Goal: Task Accomplishment & Management: Manage account settings

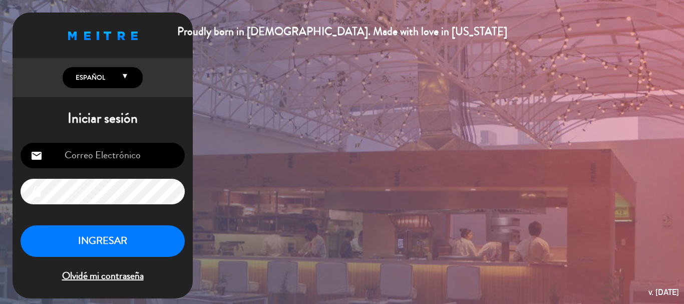
type input "[EMAIL_ADDRESS][DOMAIN_NAME]"
click at [111, 248] on button "INGRESAR" at bounding box center [103, 241] width 164 height 32
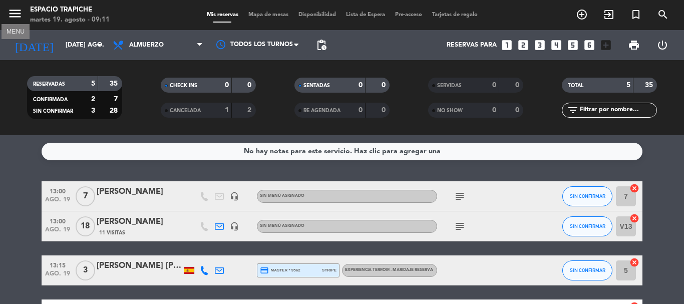
click at [18, 16] on icon "menu" at bounding box center [15, 13] width 15 height 15
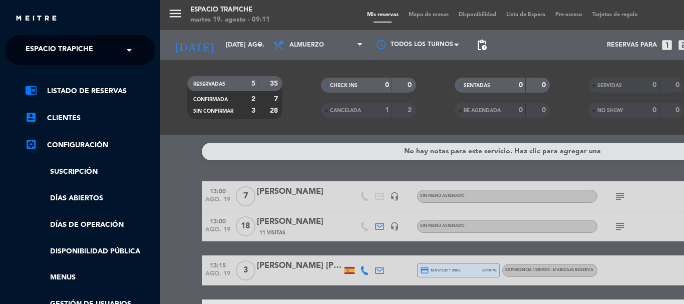
click at [130, 52] on span at bounding box center [131, 50] width 17 height 21
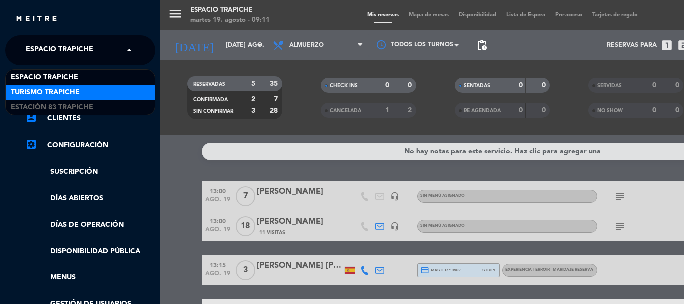
click at [96, 91] on div "Turismo Trapiche" at bounding box center [80, 92] width 149 height 15
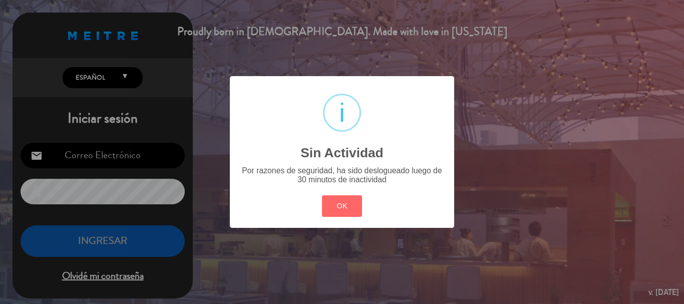
type input "[EMAIL_ADDRESS][DOMAIN_NAME]"
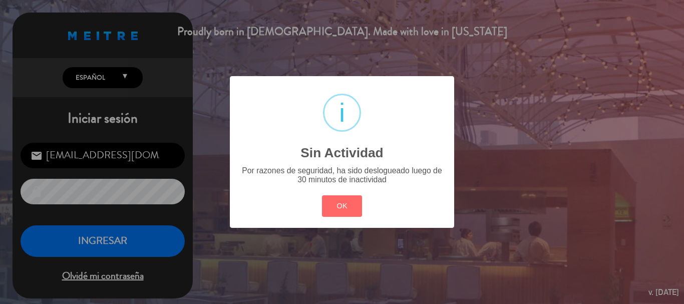
click at [142, 236] on div "? ! i Sin Actividad × Por razones de seguridad, ha sido deslogueado luego de 30…" at bounding box center [342, 152] width 684 height 304
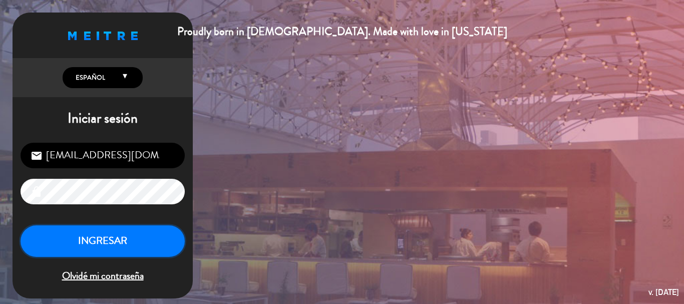
click at [107, 240] on button "INGRESAR" at bounding box center [103, 241] width 164 height 32
